Goal: Task Accomplishment & Management: Manage account settings

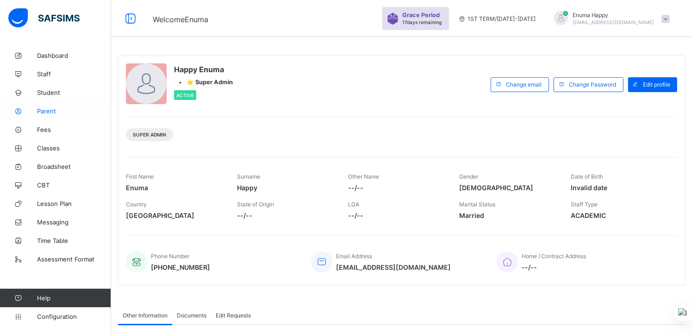
click at [47, 111] on span "Parent" at bounding box center [74, 110] width 74 height 7
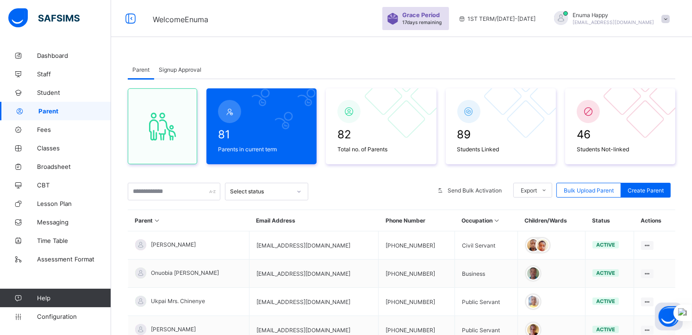
click at [175, 68] on span "Signup Approval" at bounding box center [180, 69] width 43 height 7
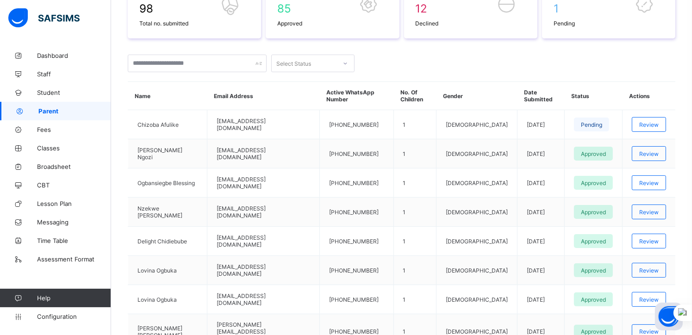
scroll to position [170, 0]
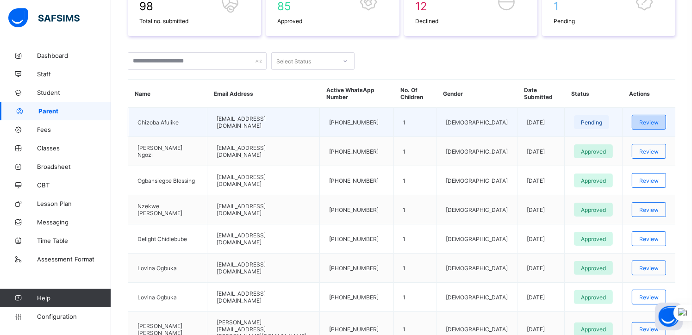
click at [658, 124] on span "Review" at bounding box center [648, 122] width 19 height 7
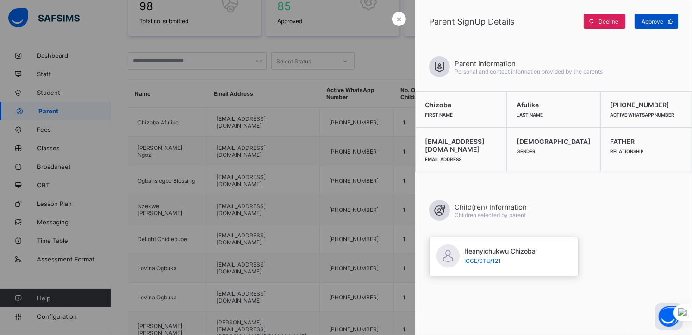
click at [649, 18] on span "Approve" at bounding box center [652, 21] width 22 height 7
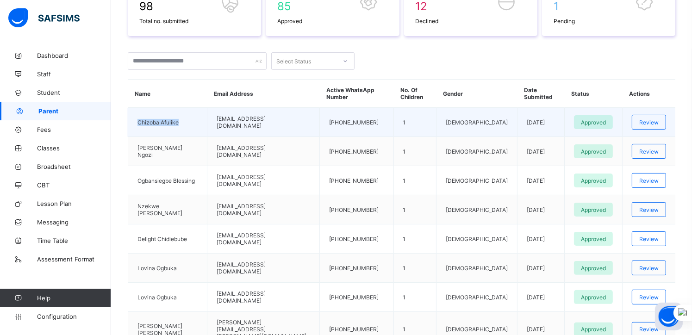
drag, startPoint x: 186, startPoint y: 122, endPoint x: 133, endPoint y: 122, distance: 53.2
click at [133, 122] on td "[PERSON_NAME]" at bounding box center [167, 122] width 79 height 29
copy td "[PERSON_NAME]"
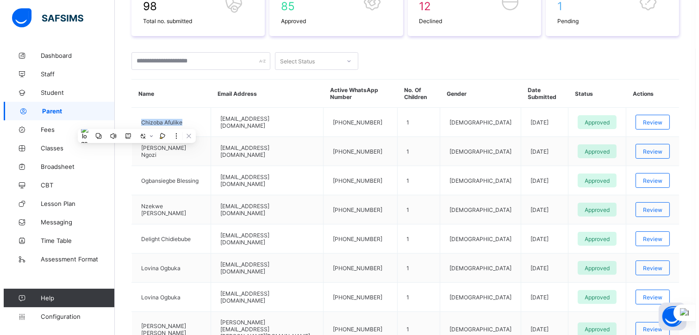
scroll to position [0, 0]
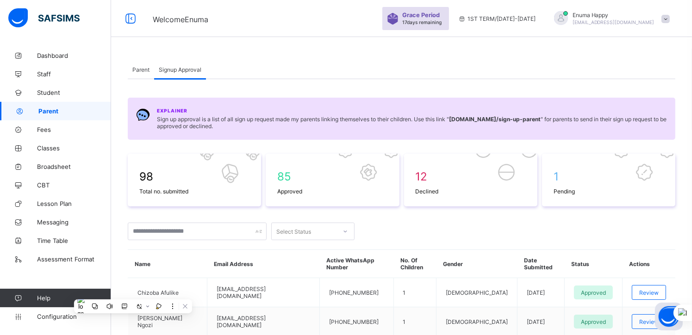
click at [137, 67] on span "Parent" at bounding box center [140, 69] width 17 height 7
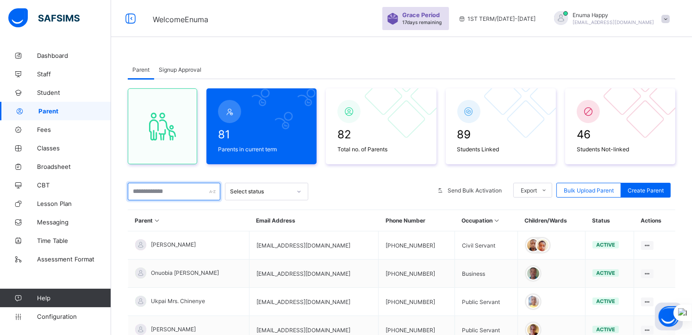
click at [177, 191] on input "text" at bounding box center [174, 192] width 93 height 18
paste input "**********"
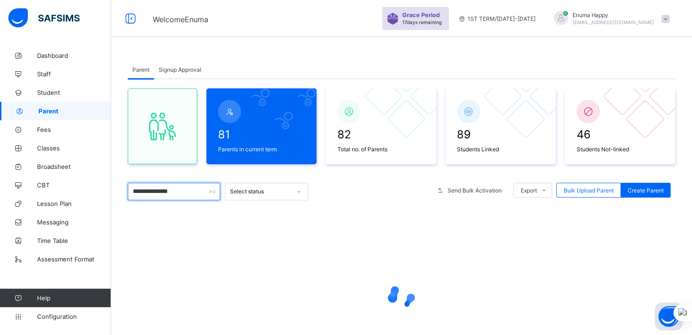
type input "**********"
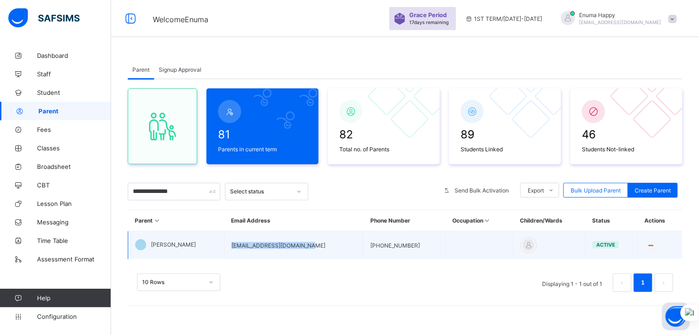
drag, startPoint x: 307, startPoint y: 242, endPoint x: 230, endPoint y: 248, distance: 78.0
click at [230, 248] on td "[EMAIL_ADDRESS][DOMAIN_NAME]" at bounding box center [293, 245] width 139 height 28
copy td "[EMAIL_ADDRESS][DOMAIN_NAME]"
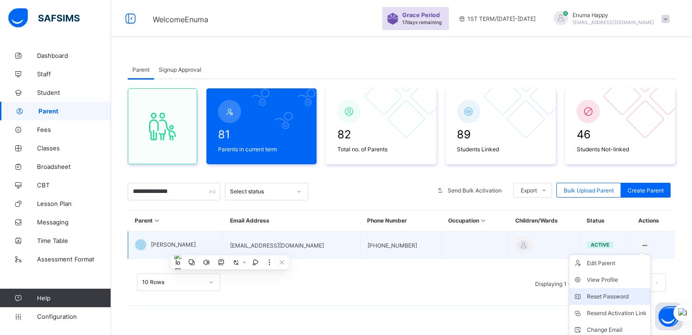
click at [609, 295] on div "Reset Password" at bounding box center [617, 296] width 60 height 9
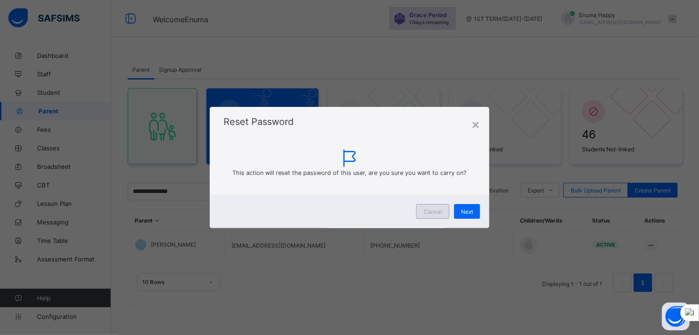
click at [428, 208] on span "Cancel" at bounding box center [432, 211] width 19 height 7
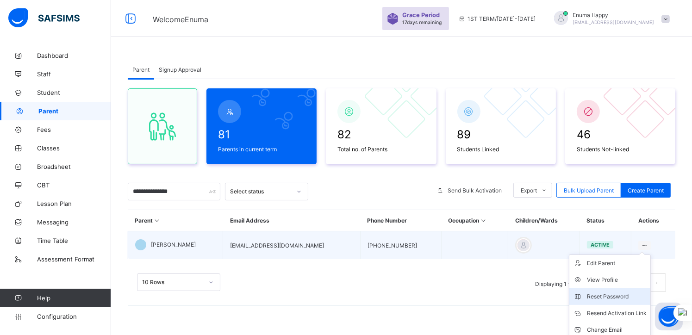
click at [612, 293] on div "Reset Password" at bounding box center [617, 296] width 60 height 9
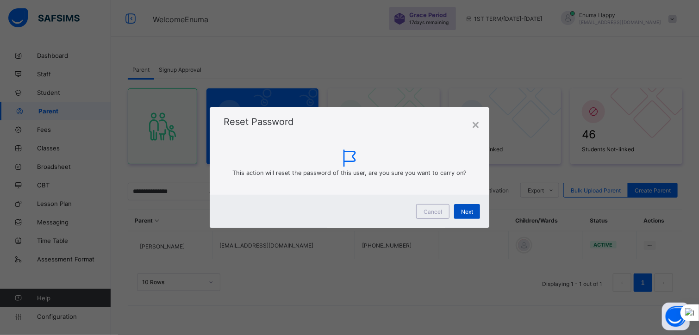
click at [471, 211] on span "Next" at bounding box center [467, 211] width 12 height 7
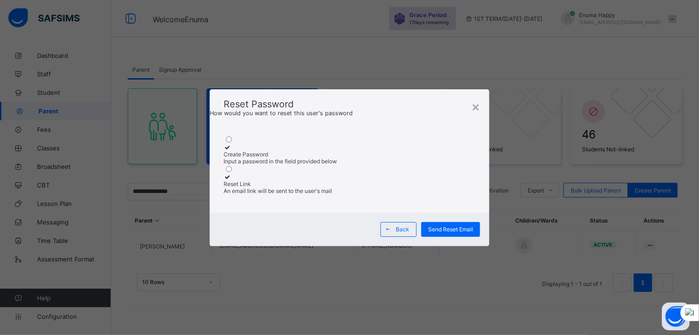
click at [286, 158] on div "Input a password in the field provided below" at bounding box center [349, 161] width 252 height 7
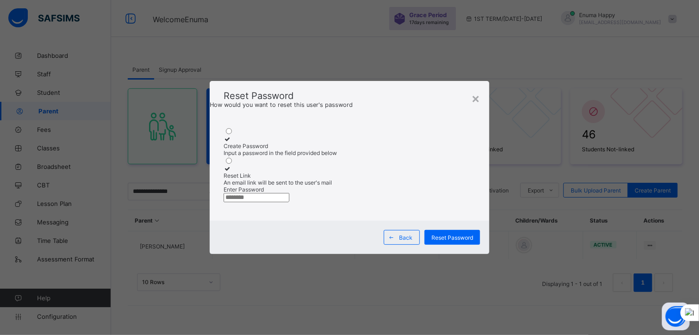
click at [263, 202] on input "text" at bounding box center [256, 197] width 66 height 9
type input "********"
click at [250, 198] on input "********" at bounding box center [256, 197] width 66 height 9
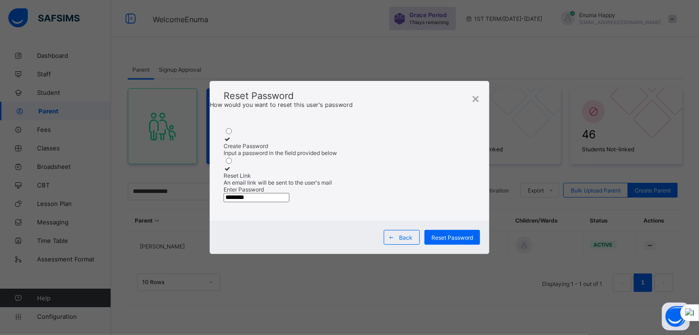
click at [250, 198] on input "********" at bounding box center [256, 197] width 66 height 9
click at [452, 241] on span "Reset Password" at bounding box center [452, 237] width 42 height 7
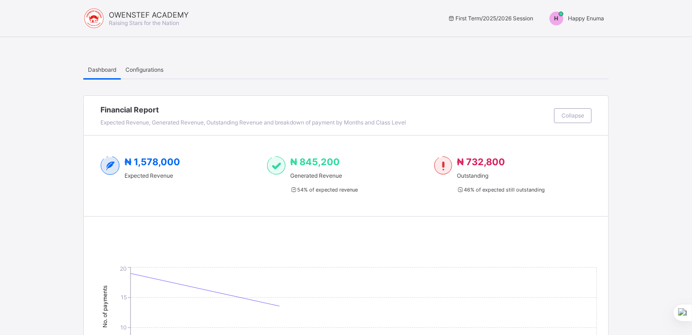
click at [593, 19] on span "Happy Enuma" at bounding box center [586, 18] width 36 height 7
click at [574, 40] on span "Switch to Admin View" at bounding box center [569, 39] width 70 height 11
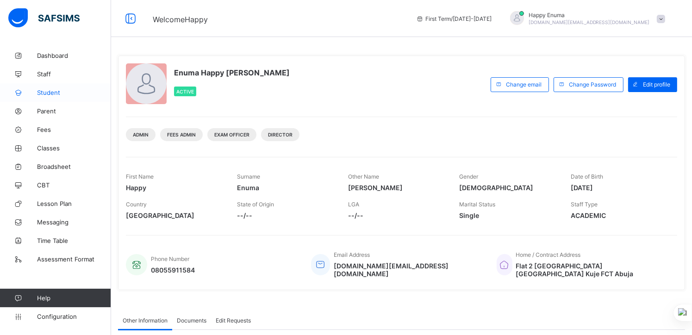
click at [50, 89] on span "Student" at bounding box center [74, 92] width 74 height 7
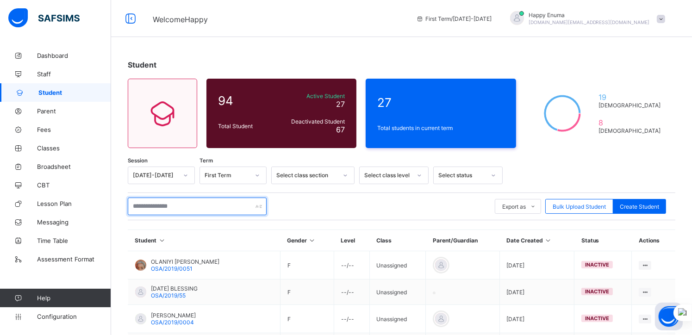
click at [186, 205] on input "text" at bounding box center [197, 207] width 139 height 18
